Goal: Information Seeking & Learning: Understand process/instructions

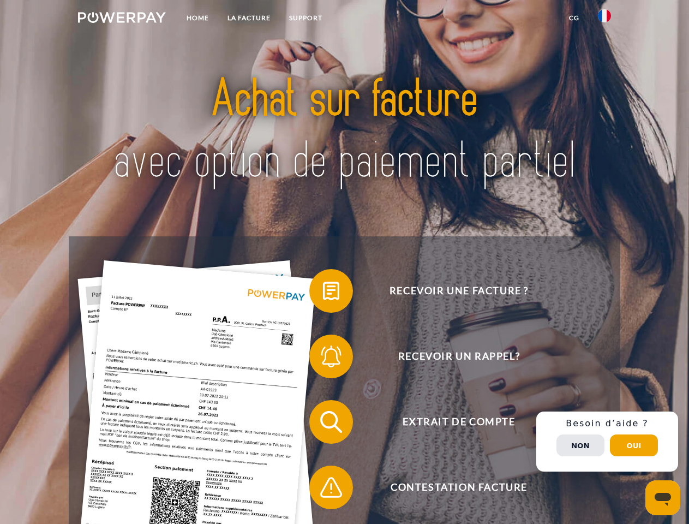
click at [122, 19] on img at bounding box center [122, 17] width 88 height 11
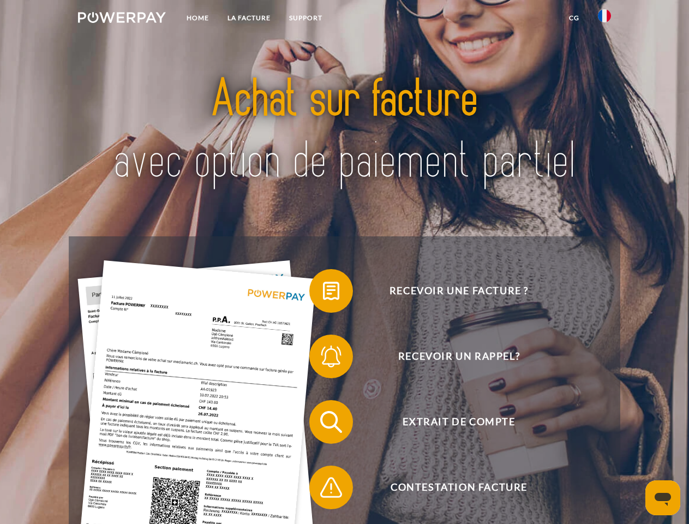
click at [604, 19] on img at bounding box center [604, 15] width 13 height 13
click at [574, 18] on link "CG" at bounding box center [574, 18] width 29 height 20
click at [323, 293] on span at bounding box center [314, 290] width 55 height 55
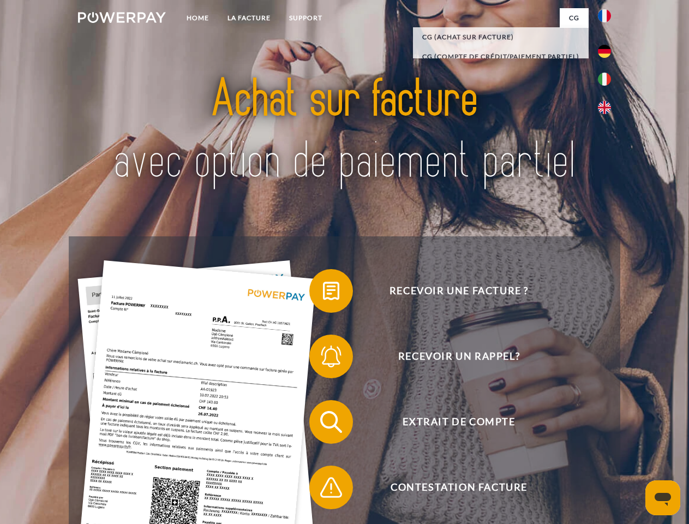
click at [323, 358] on span at bounding box center [314, 356] width 55 height 55
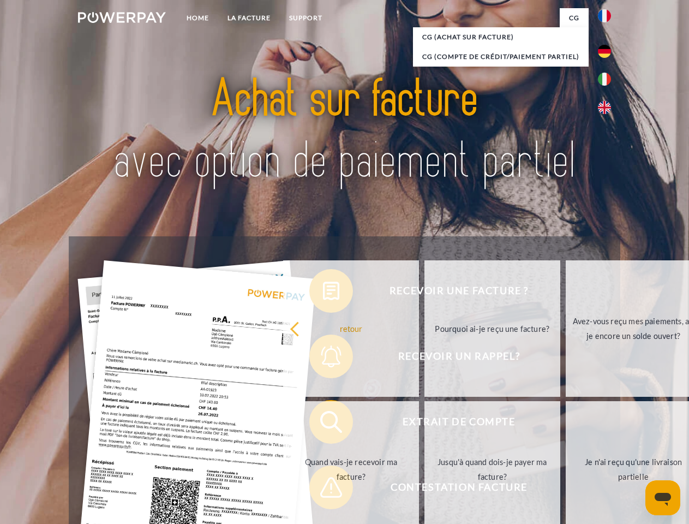
click at [424, 424] on link "Jusqu'à quand dois-je payer ma facture?" at bounding box center [492, 469] width 136 height 136
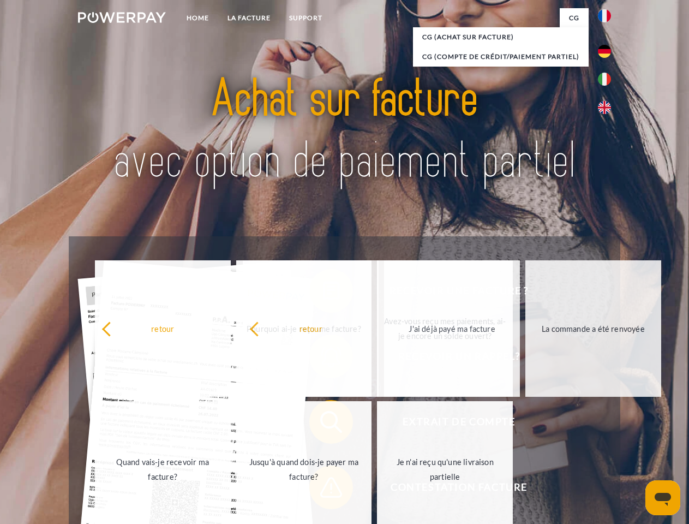
click at [323, 489] on span at bounding box center [314, 487] width 55 height 55
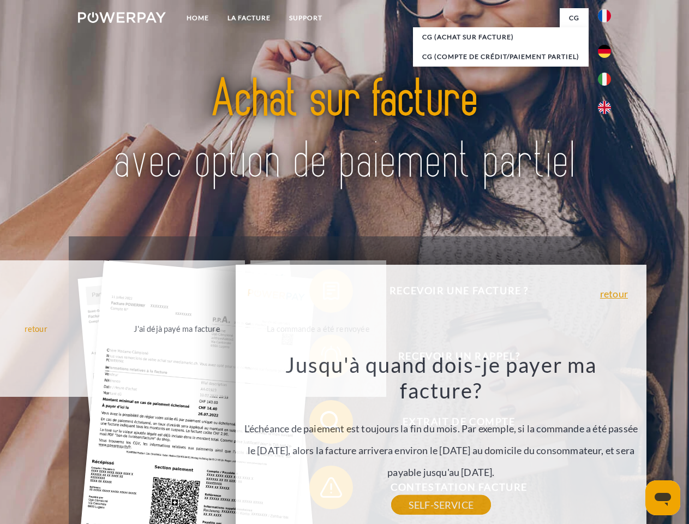
click at [607, 441] on div "Recevoir une facture ? Recevoir un rappel? Extrait de compte retour" at bounding box center [344, 454] width 551 height 436
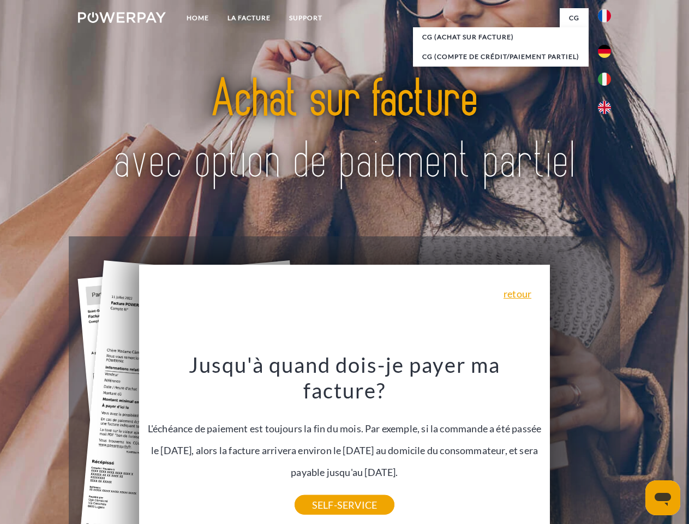
click at [580, 443] on span "Extrait de compte" at bounding box center [458, 422] width 267 height 44
click at [634, 445] on header "Home LA FACTURE Support" at bounding box center [344, 376] width 689 height 753
